Goal: Information Seeking & Learning: Learn about a topic

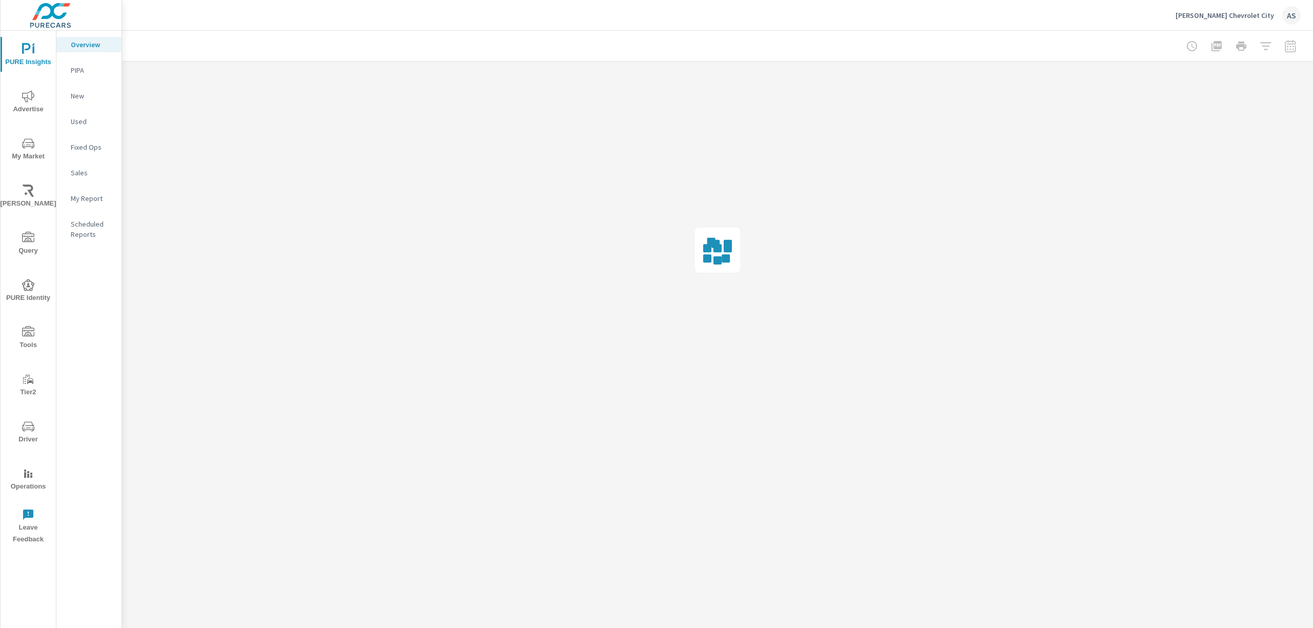
click at [26, 142] on icon "nav menu" at bounding box center [28, 143] width 12 height 10
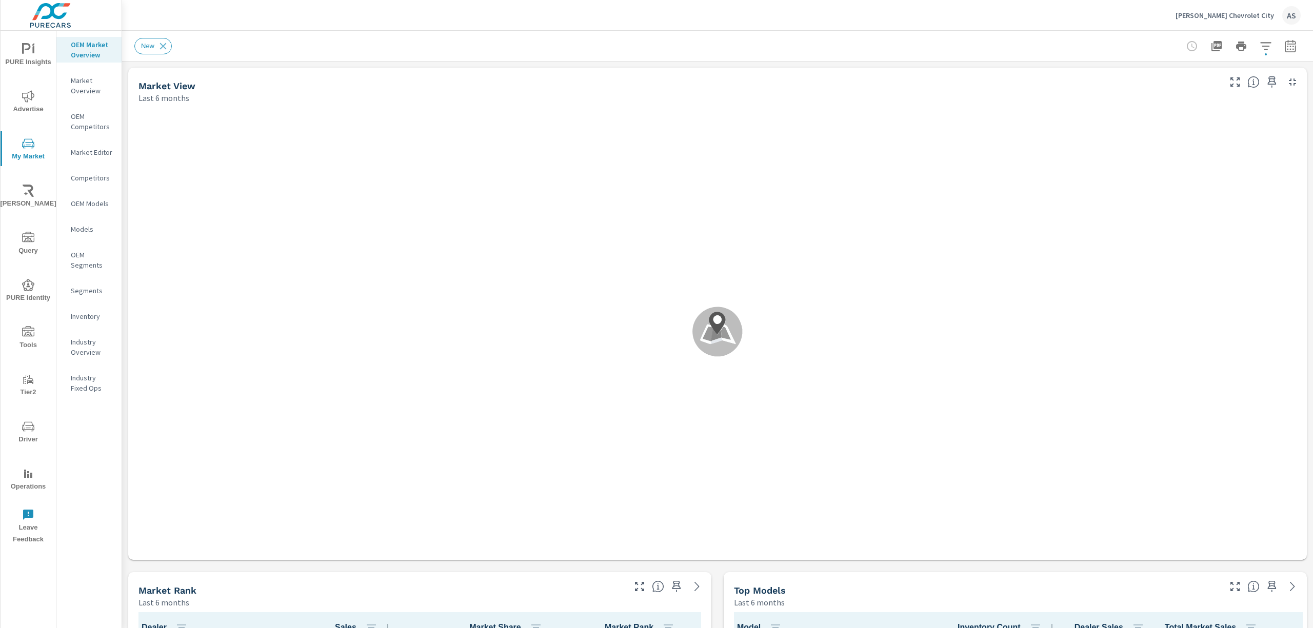
scroll to position [1, 0]
click at [1259, 48] on icon "button" at bounding box center [1265, 46] width 12 height 12
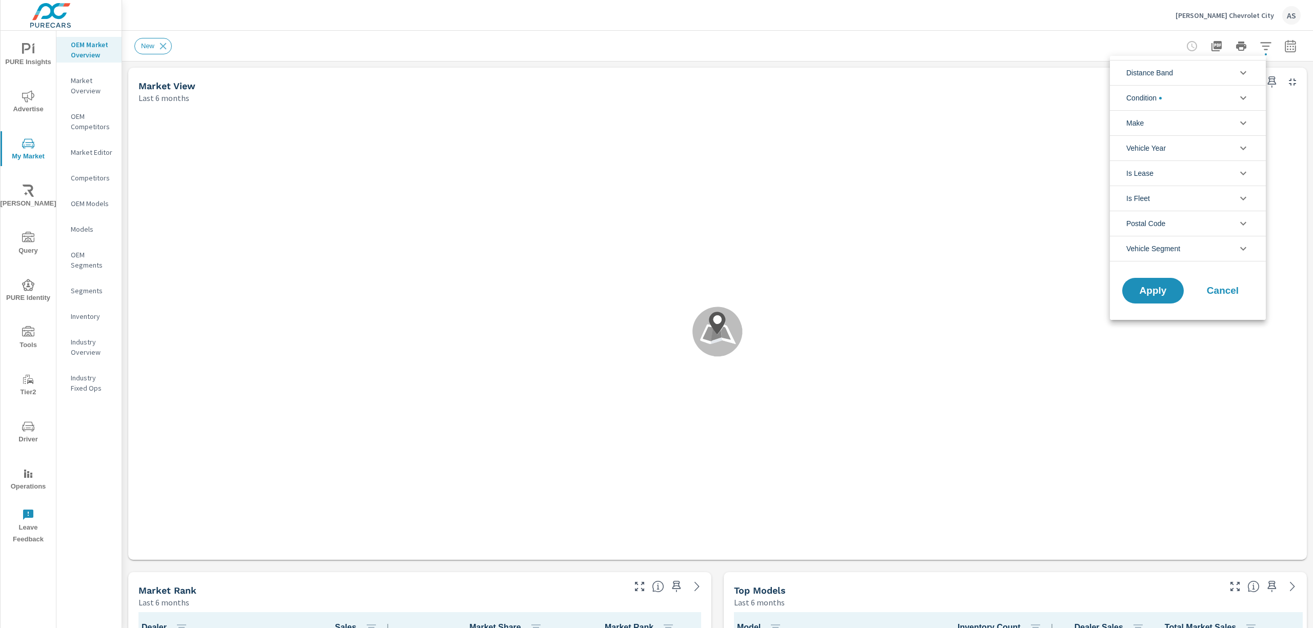
click at [1209, 72] on li "Distance Band" at bounding box center [1188, 72] width 156 height 25
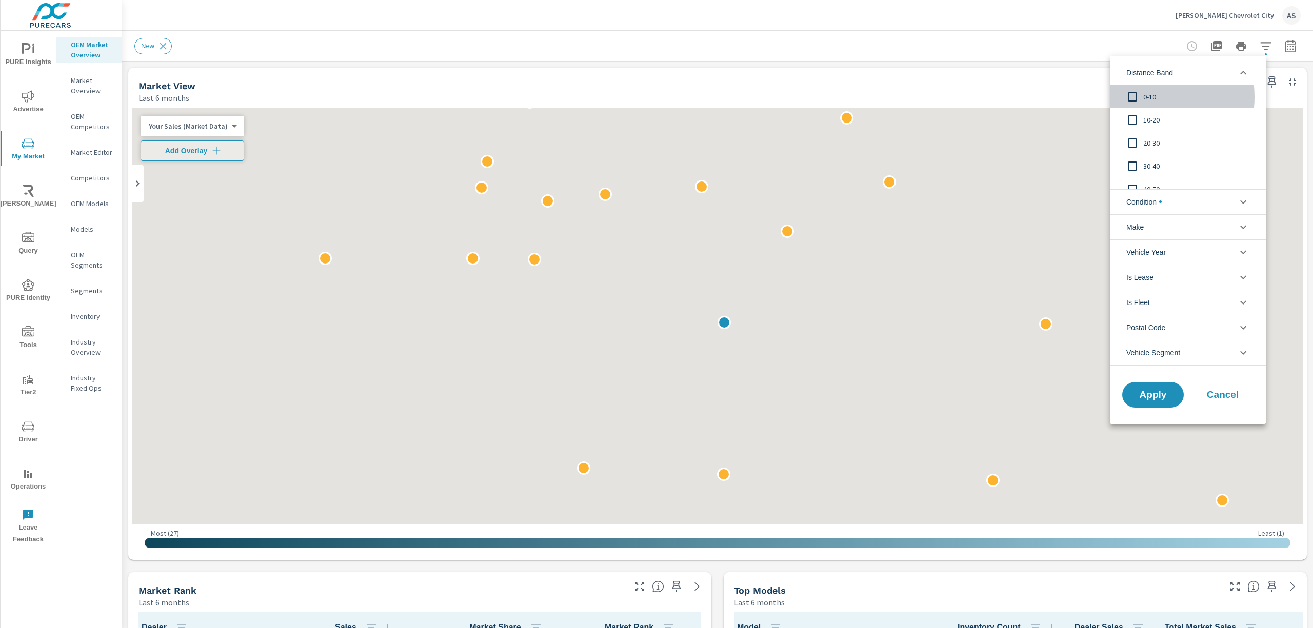
click at [1142, 97] on input "filter options" at bounding box center [1132, 97] width 22 height 22
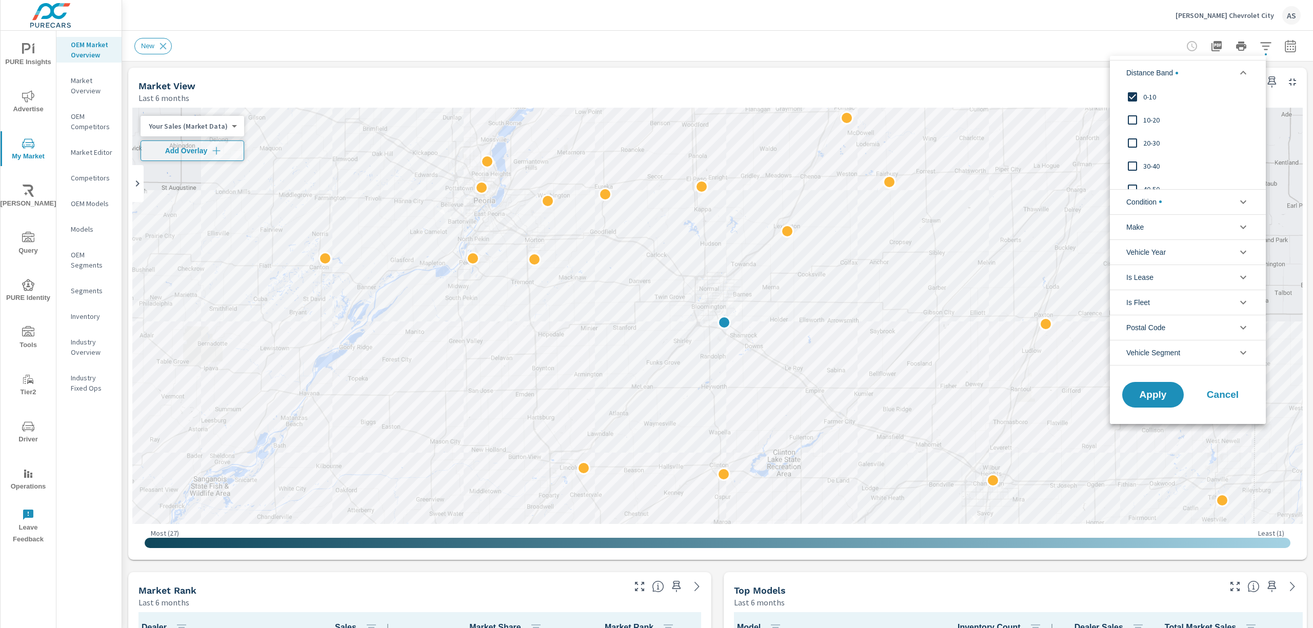
click at [1143, 397] on span "Apply" at bounding box center [1152, 394] width 41 height 9
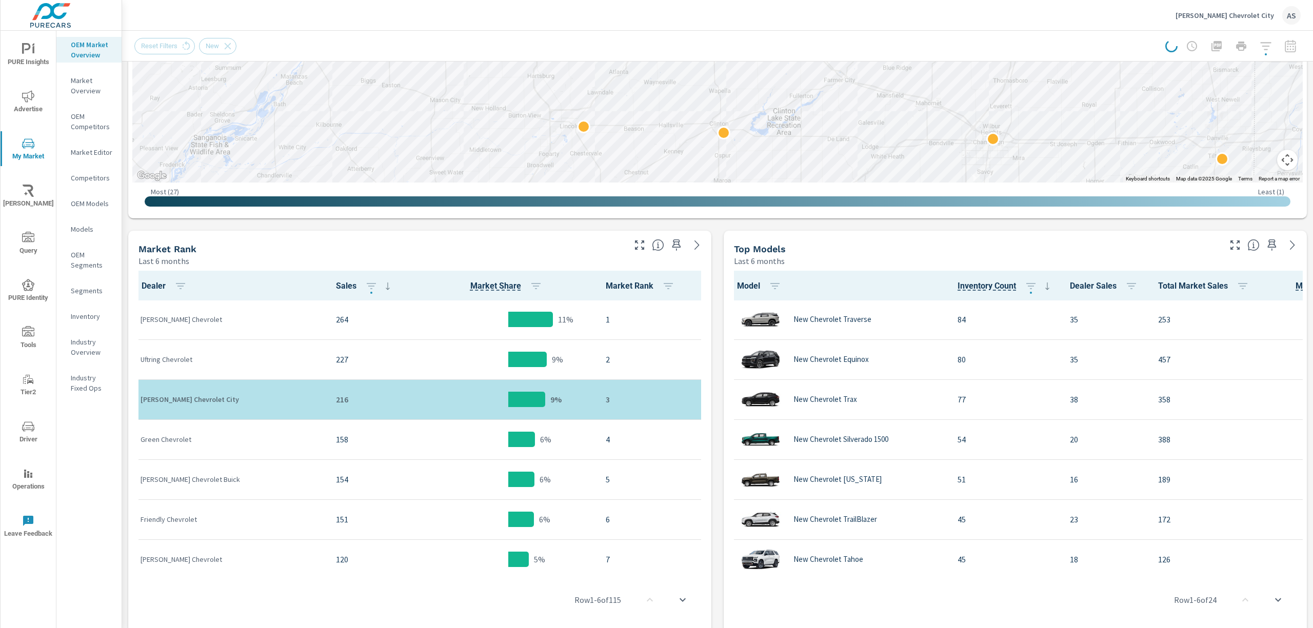
scroll to position [478, 0]
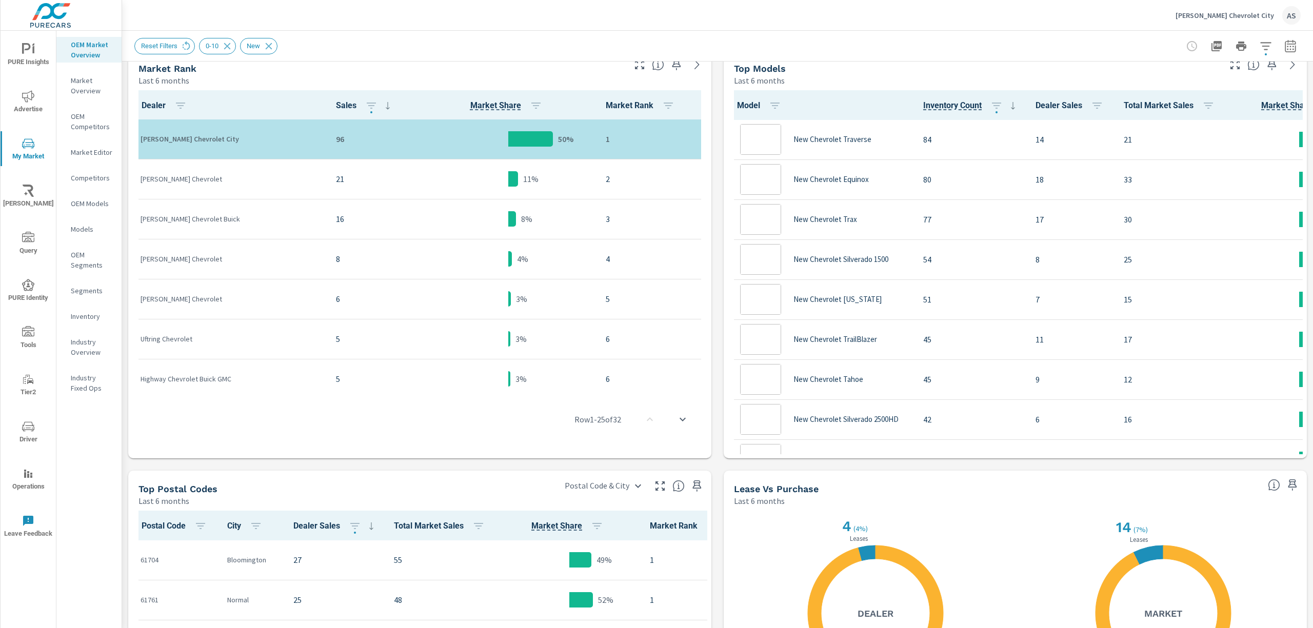
scroll to position [1, 0]
click at [1299, 118] on div "Market View Last 6 months .map-bw_svg__st2{fill:#fdfefe}.map-bw_svg__st4{fill:#…" at bounding box center [717, 212] width 1191 height 1345
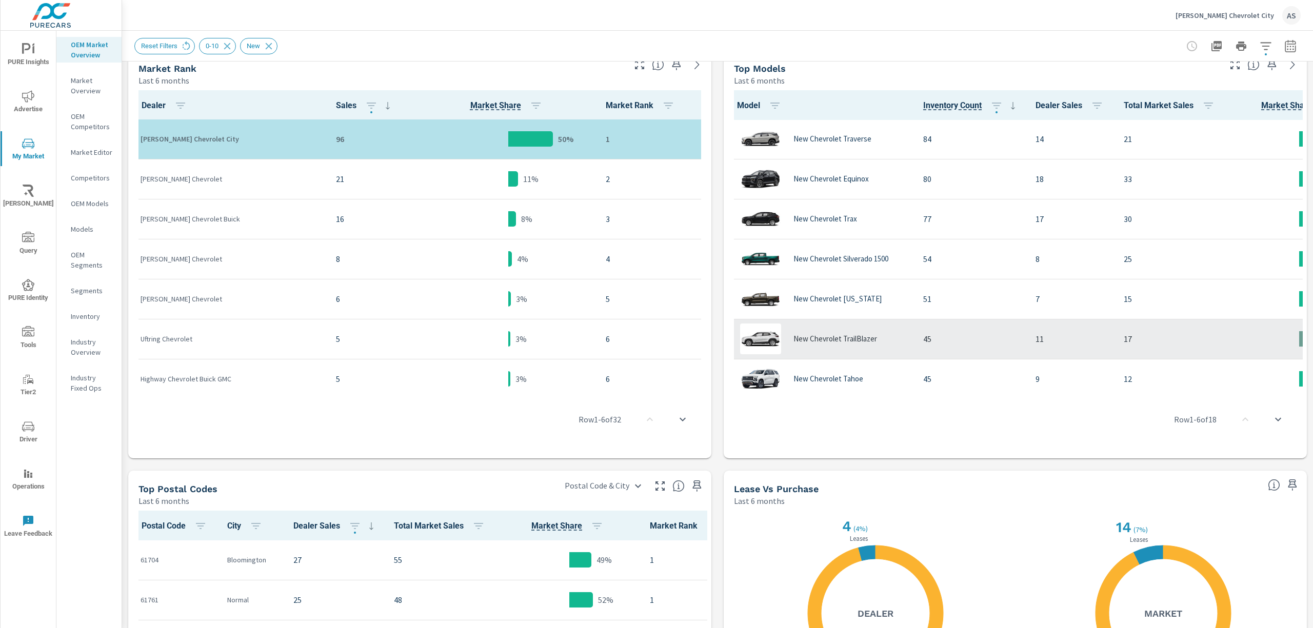
scroll to position [0, 0]
